Goal: Task Accomplishment & Management: Manage account settings

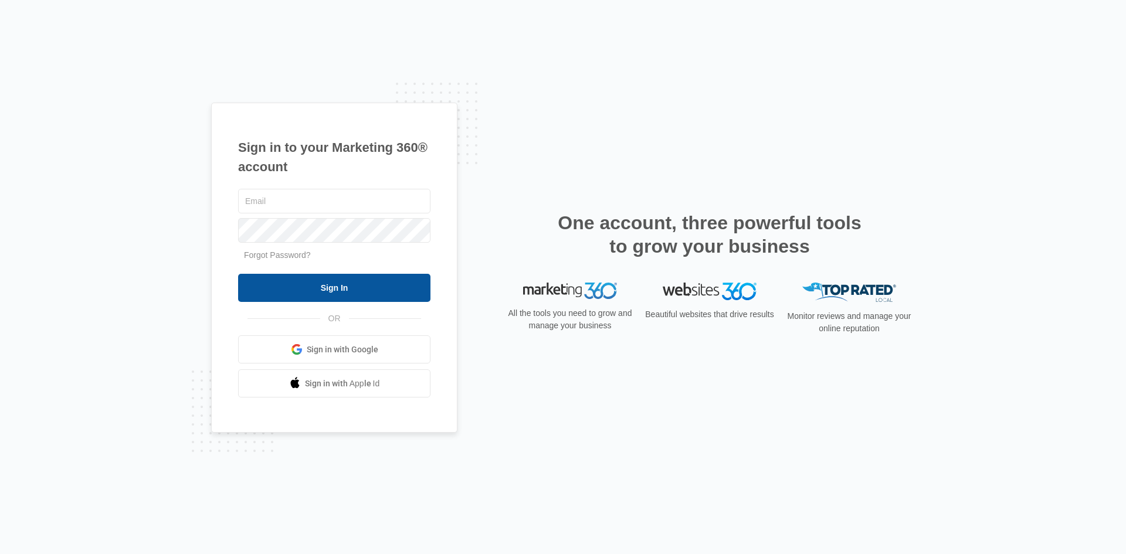
type input "[EMAIL_ADDRESS][DOMAIN_NAME]"
click at [338, 284] on input "Sign In" at bounding box center [334, 288] width 192 height 28
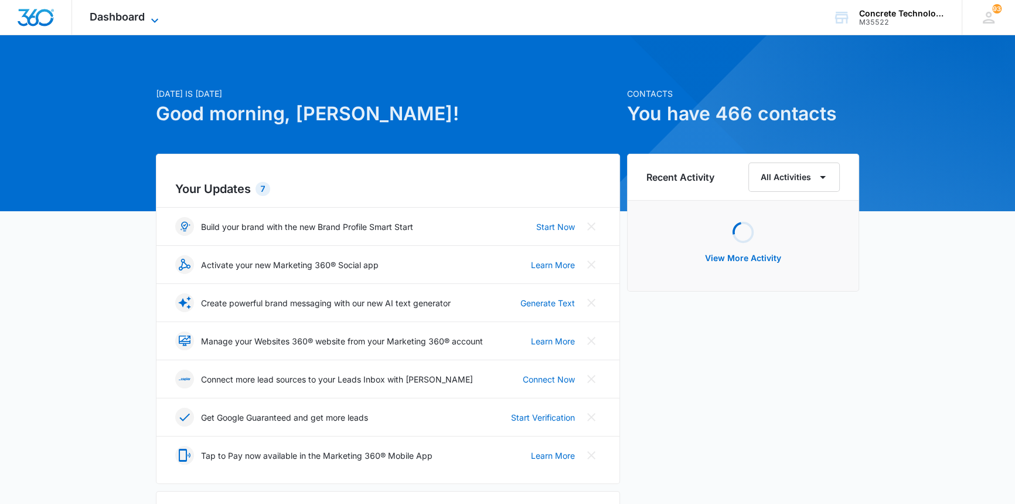
click at [122, 19] on span "Dashboard" at bounding box center [117, 17] width 55 height 12
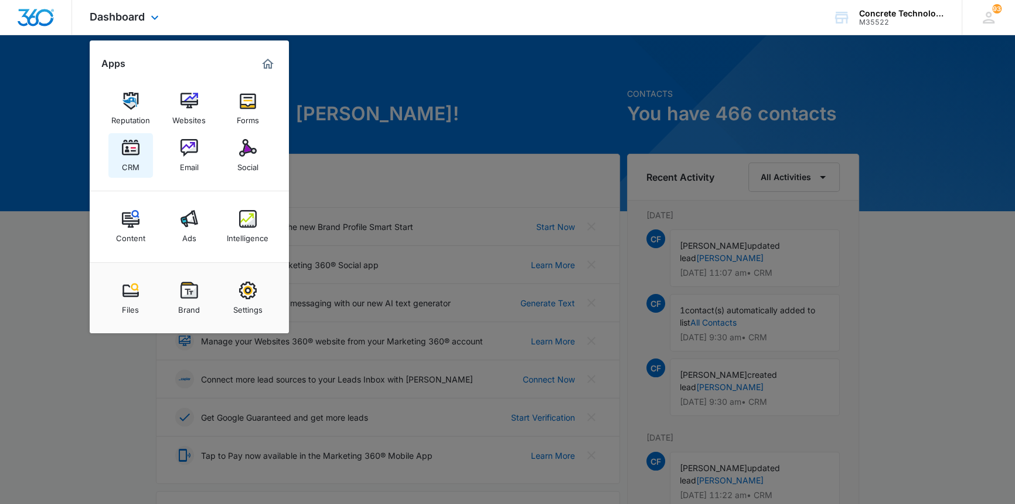
click at [132, 153] on img at bounding box center [131, 148] width 18 height 18
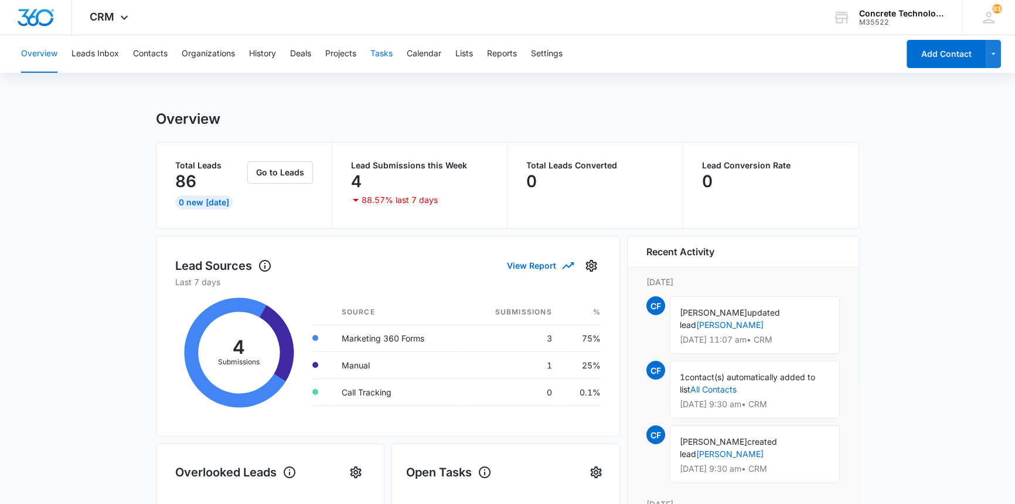
click at [381, 55] on button "Tasks" at bounding box center [381, 54] width 22 height 38
